Goal: Find contact information: Find contact information

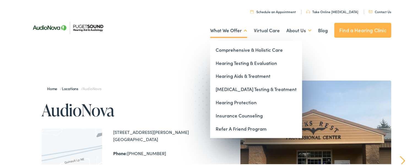
click at [242, 32] on link "What We Offer" at bounding box center [228, 30] width 37 height 20
click at [236, 31] on link "What We Offer" at bounding box center [228, 30] width 37 height 20
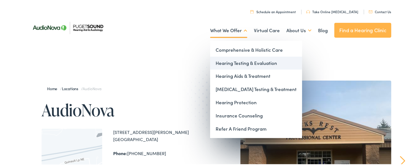
click at [246, 61] on link "Hearing Testing & Evaluation" at bounding box center [256, 62] width 92 height 13
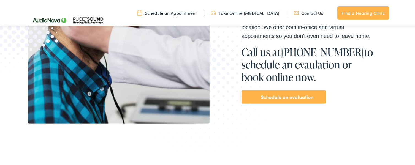
scroll to position [138, 0]
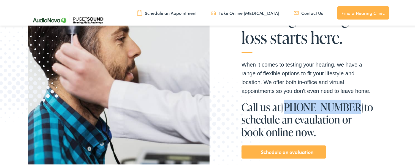
drag, startPoint x: 339, startPoint y: 107, endPoint x: 281, endPoint y: 104, distance: 57.9
click at [281, 104] on h1 "Call us at [PHONE_NUMBER] to schedule an evaulation or book online now." at bounding box center [308, 119] width 132 height 38
copy link "[PHONE_NUMBER]"
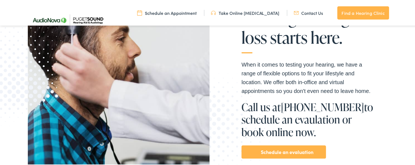
click at [302, 69] on p "When it comes to testing your hearing, we have a range of flexible options to f…" at bounding box center [308, 77] width 132 height 35
